Goal: Task Accomplishment & Management: Use online tool/utility

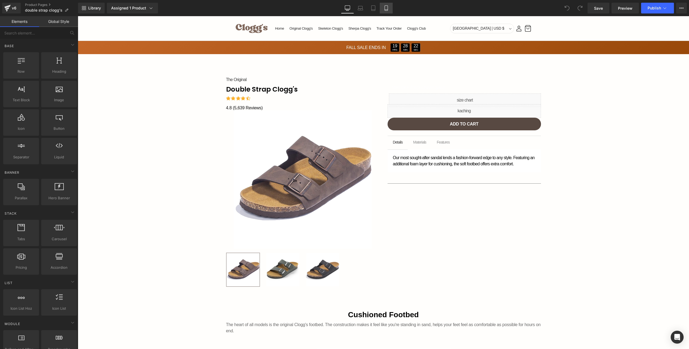
click at [388, 7] on icon at bounding box center [386, 7] width 5 height 5
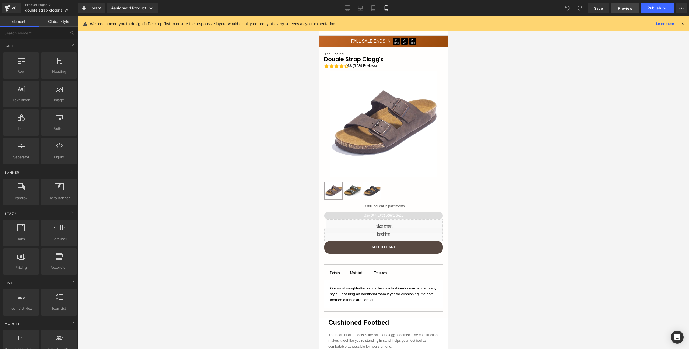
click at [630, 8] on span "Preview" at bounding box center [625, 8] width 15 height 6
